Goal: Transaction & Acquisition: Purchase product/service

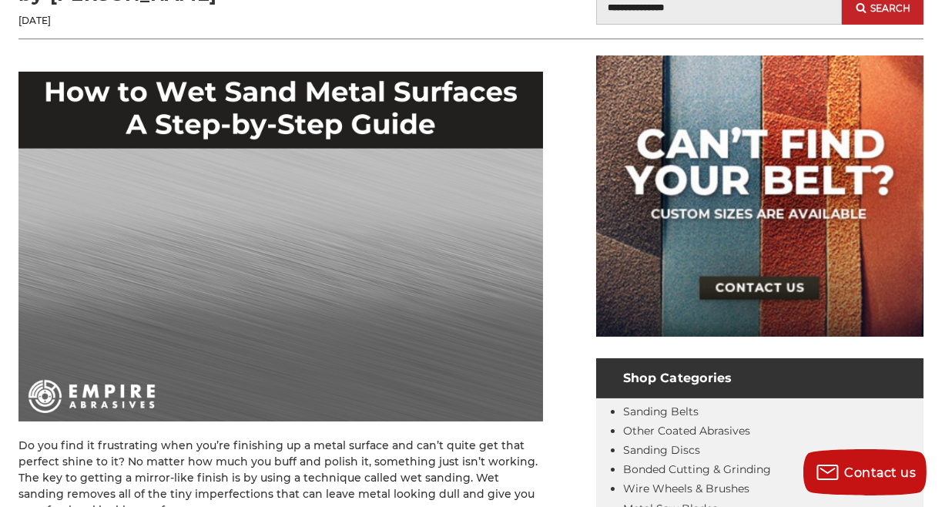
scroll to position [242, 0]
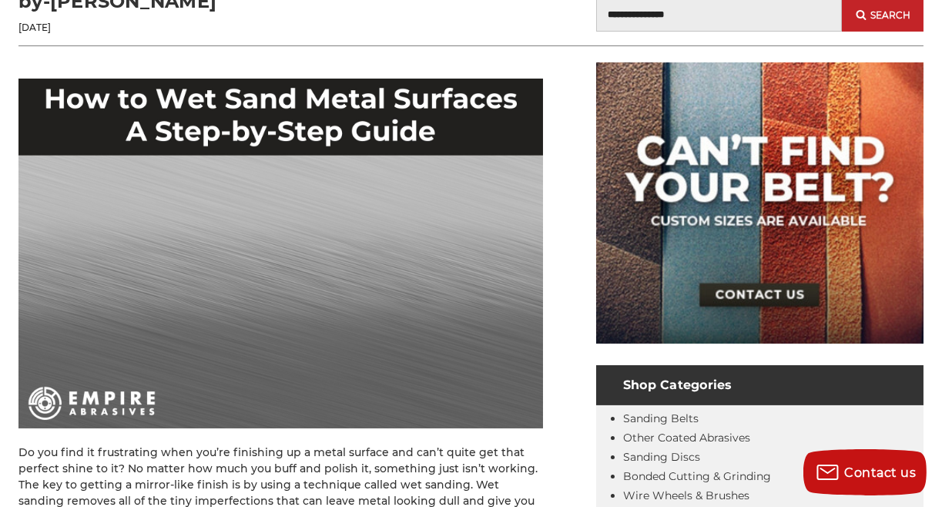
click at [299, 243] on img at bounding box center [280, 254] width 525 height 350
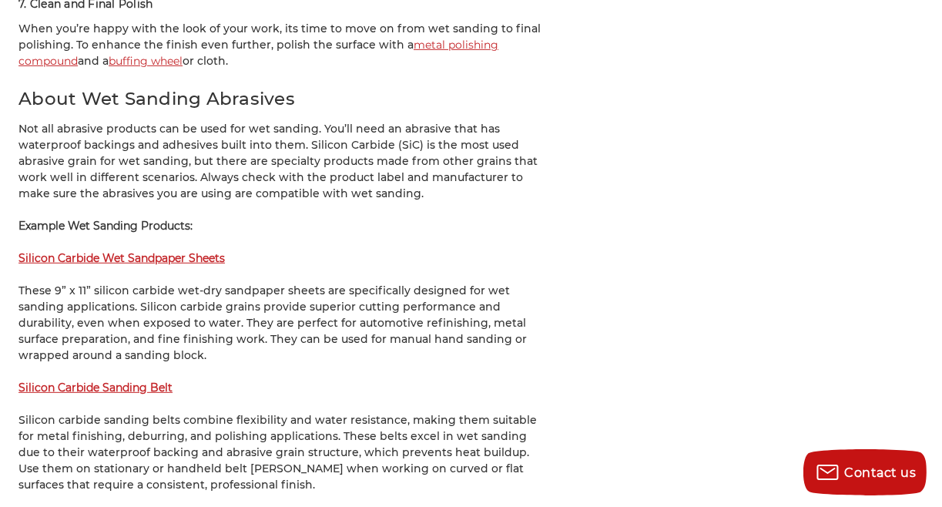
scroll to position [2395, 0]
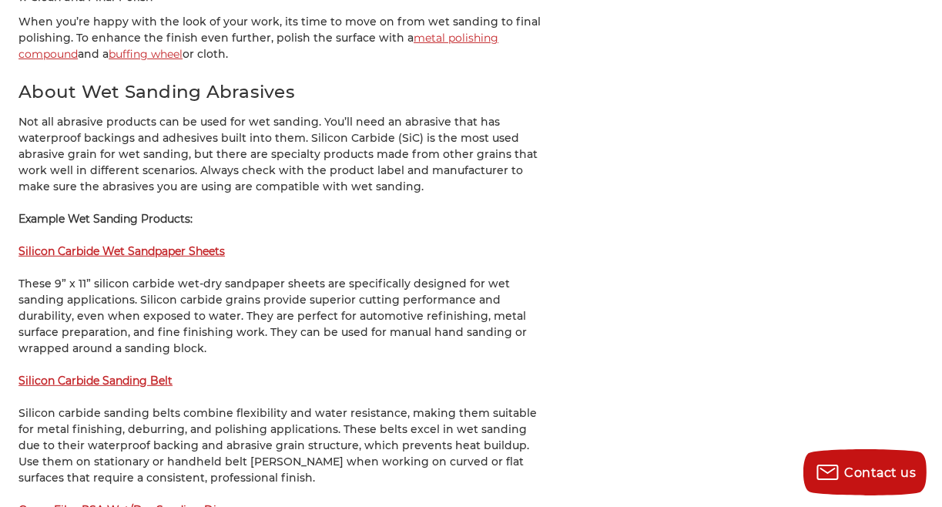
click at [173, 243] on p "Silicon Carbide Wet Sandpaper Sheets" at bounding box center [280, 251] width 525 height 16
click at [177, 244] on strong "Silicon Carbide Wet Sandpaper Sheets" at bounding box center [121, 251] width 206 height 14
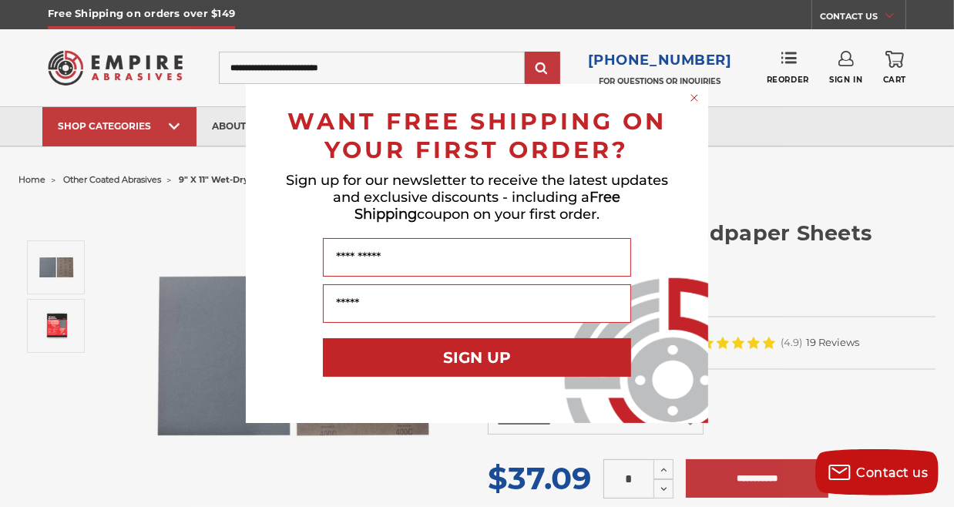
click at [691, 98] on circle "Close dialog" at bounding box center [694, 98] width 15 height 15
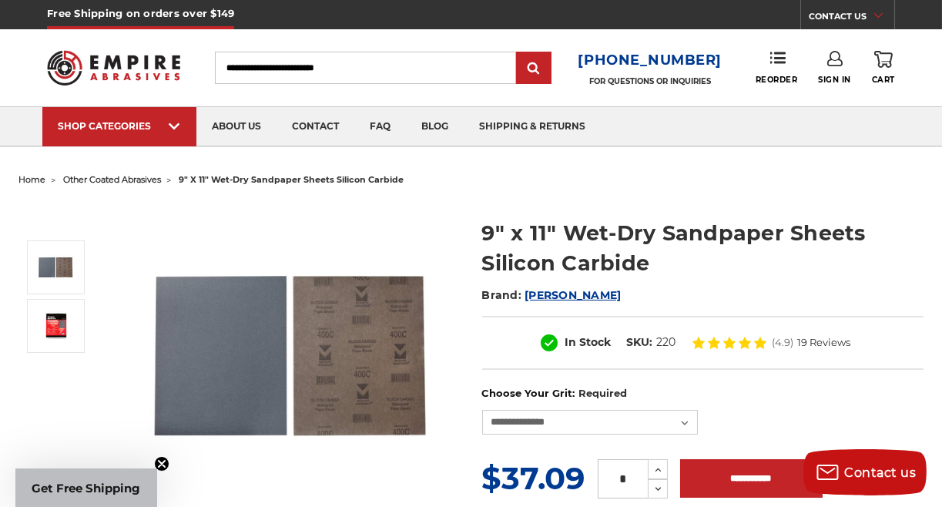
click at [222, 320] on img at bounding box center [289, 356] width 308 height 308
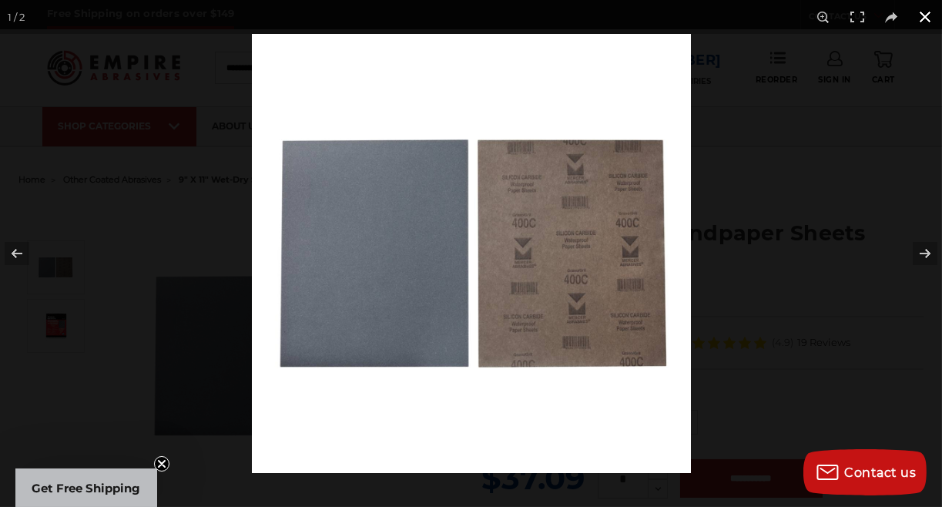
click at [927, 15] on button at bounding box center [925, 17] width 34 height 34
